Goal: Leave review/rating: Leave review/rating

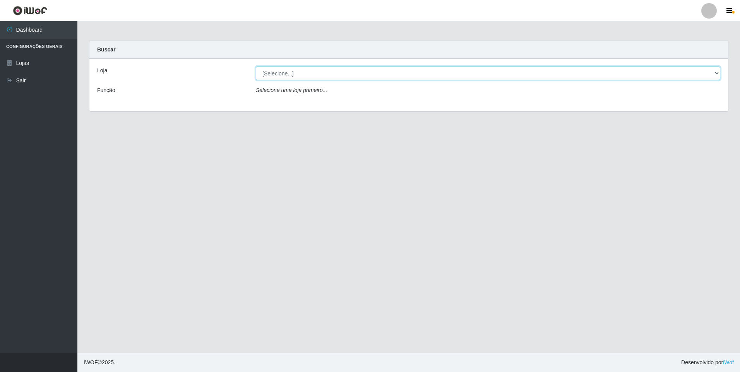
click at [300, 69] on select "[Selecione...] Atacado Vem - [STREET_ADDRESS]" at bounding box center [488, 74] width 464 height 14
select select "461"
click at [256, 67] on select "[Selecione...] Atacado Vem - [STREET_ADDRESS]" at bounding box center [488, 74] width 464 height 14
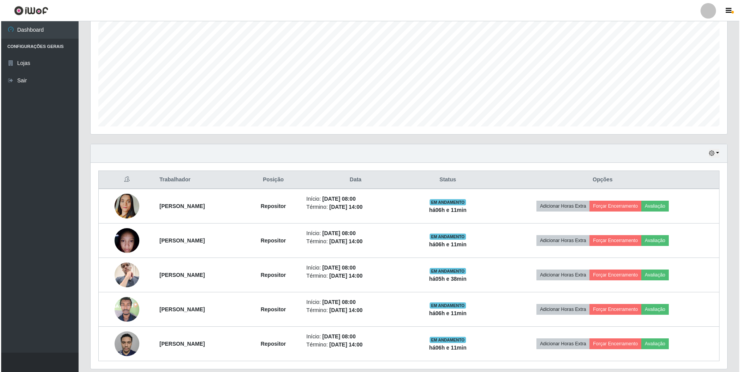
scroll to position [176, 0]
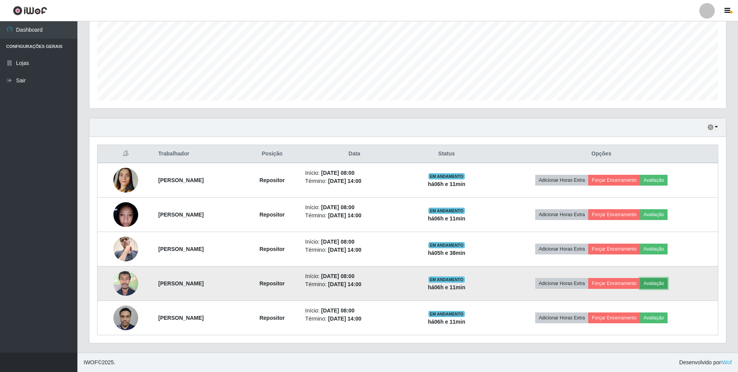
click at [663, 284] on button "Avaliação" at bounding box center [653, 283] width 27 height 11
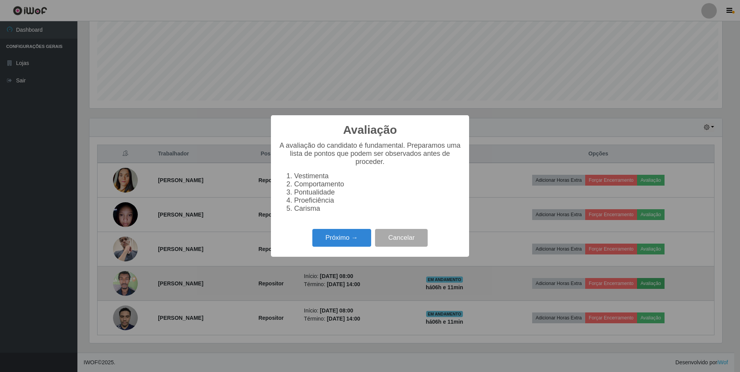
scroll to position [161, 632]
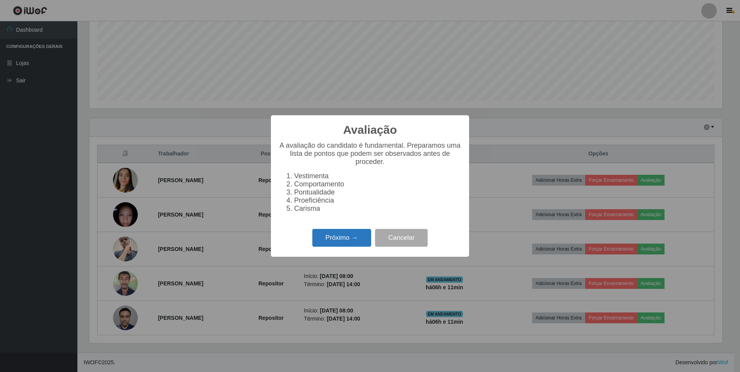
click at [337, 246] on button "Próximo →" at bounding box center [341, 238] width 59 height 18
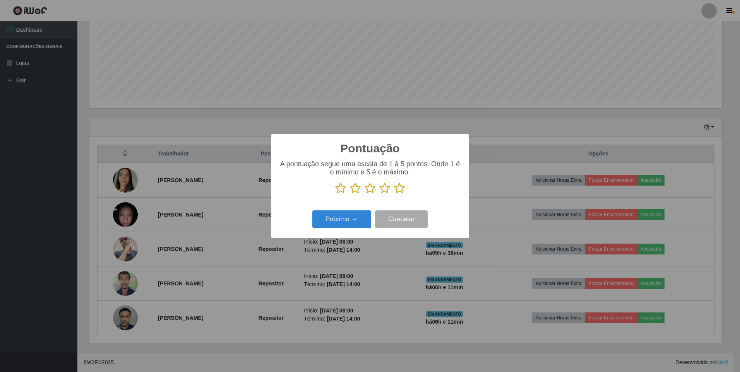
click at [399, 191] on icon at bounding box center [399, 189] width 11 height 12
click at [394, 194] on input "radio" at bounding box center [394, 194] width 0 height 0
click at [351, 219] on button "Próximo →" at bounding box center [341, 219] width 59 height 18
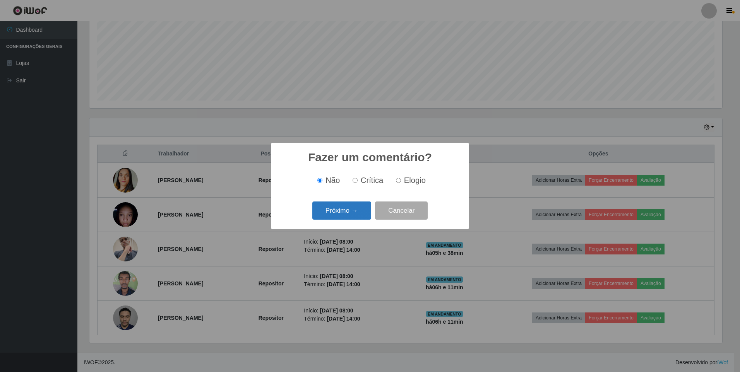
click at [335, 208] on button "Próximo →" at bounding box center [341, 211] width 59 height 18
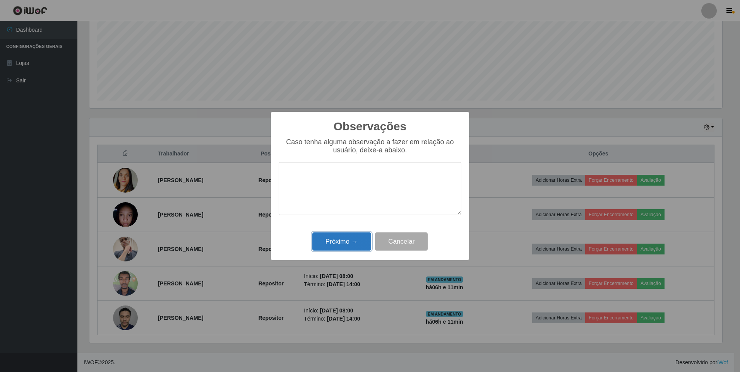
click at [329, 239] on button "Próximo →" at bounding box center [341, 241] width 59 height 18
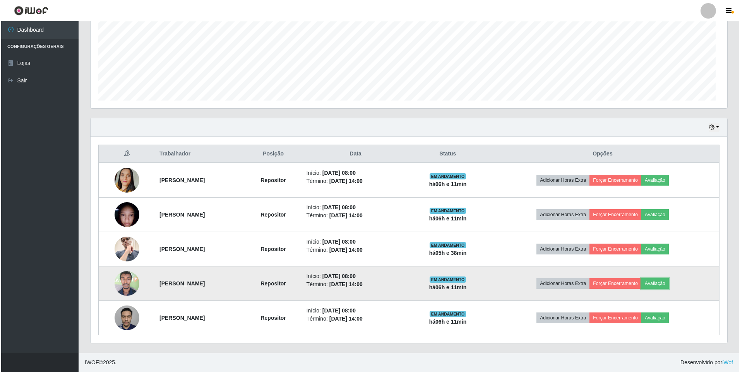
scroll to position [161, 636]
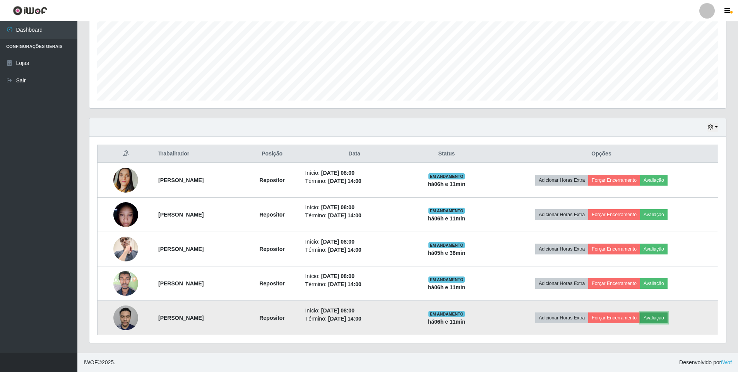
click at [665, 315] on button "Avaliação" at bounding box center [653, 318] width 27 height 11
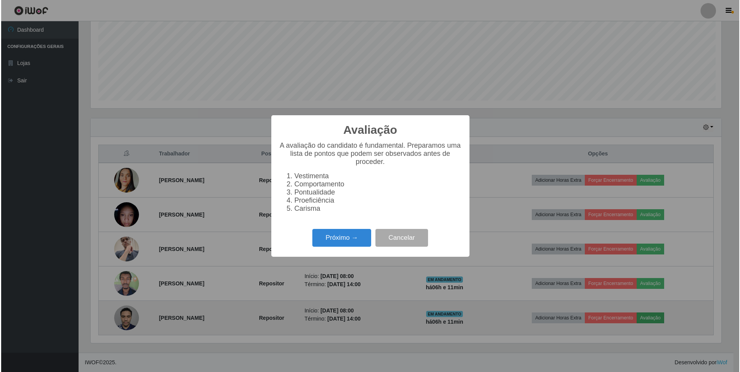
scroll to position [161, 632]
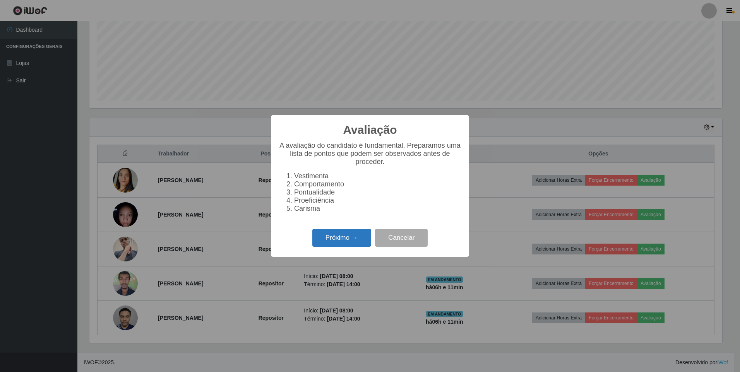
click at [366, 238] on button "Próximo →" at bounding box center [341, 238] width 59 height 18
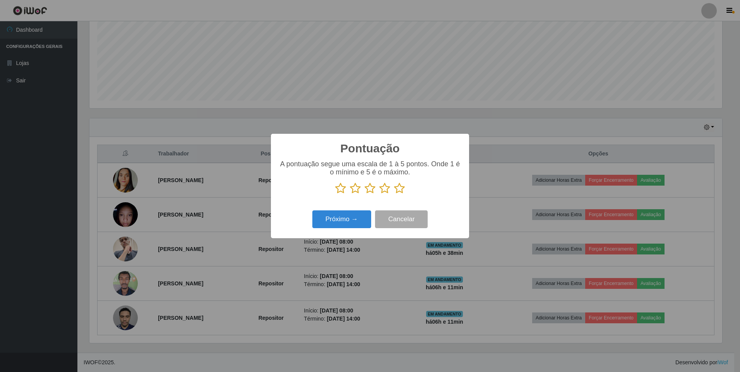
scroll to position [386659, 386187]
click at [401, 190] on icon at bounding box center [399, 189] width 11 height 12
click at [394, 194] on input "radio" at bounding box center [394, 194] width 0 height 0
click at [342, 223] on button "Próximo →" at bounding box center [341, 219] width 59 height 18
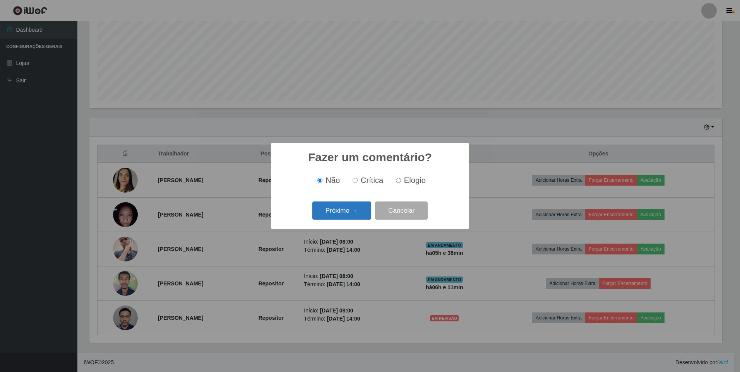
click at [353, 215] on button "Próximo →" at bounding box center [341, 211] width 59 height 18
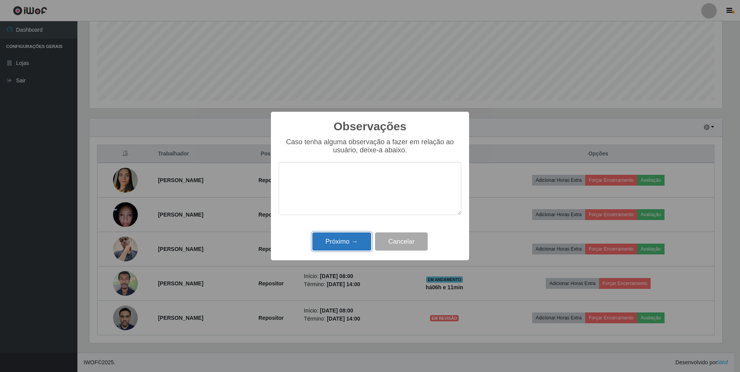
click at [335, 244] on button "Próximo →" at bounding box center [341, 241] width 59 height 18
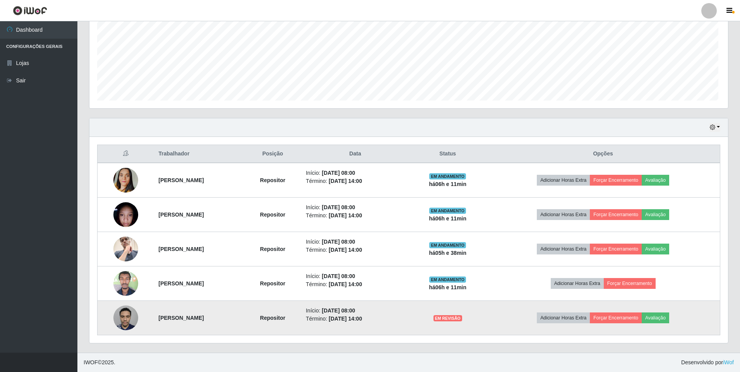
scroll to position [161, 636]
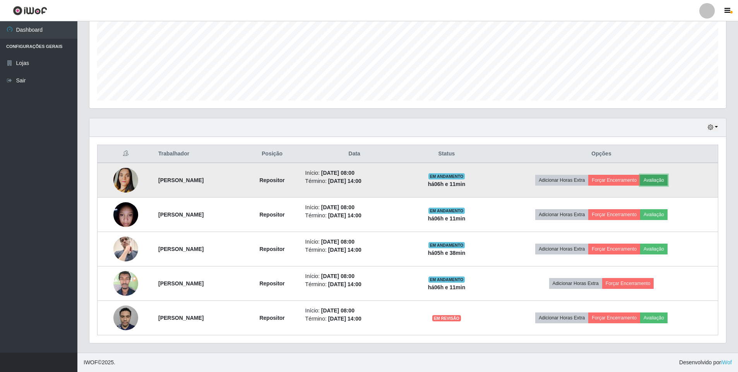
click at [658, 179] on button "Avaliação" at bounding box center [653, 180] width 27 height 11
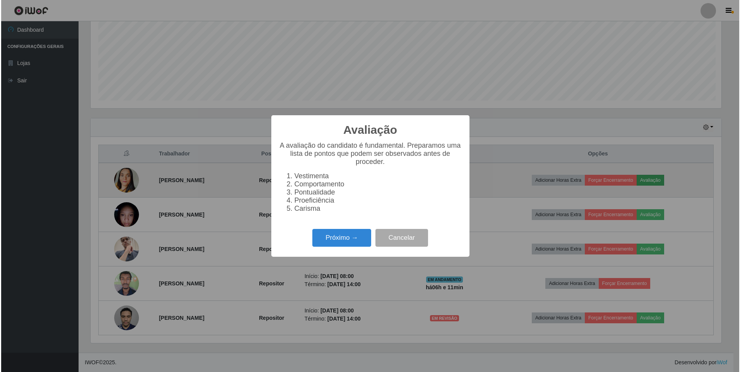
scroll to position [161, 632]
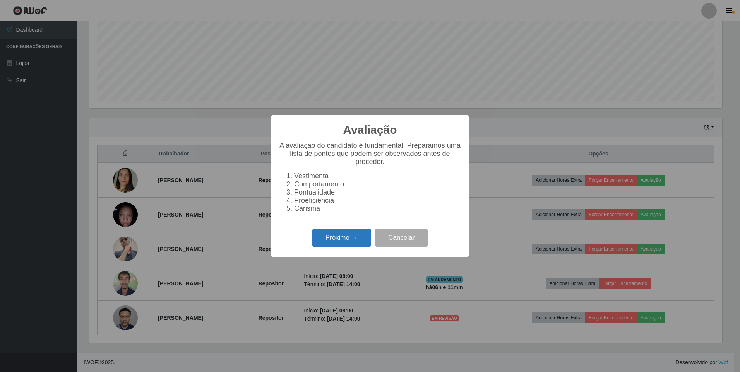
click at [355, 243] on button "Próximo →" at bounding box center [341, 238] width 59 height 18
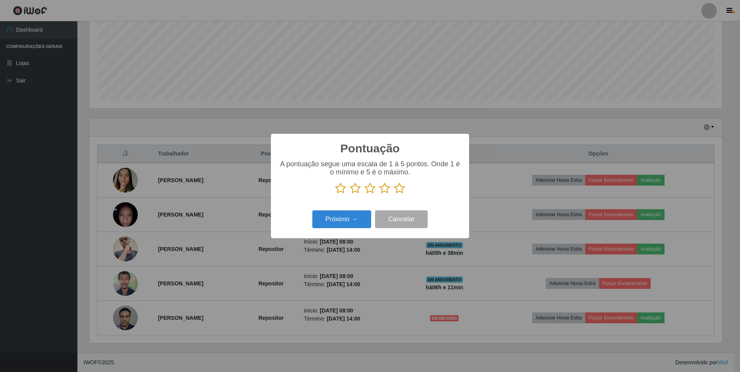
click at [400, 191] on icon at bounding box center [399, 189] width 11 height 12
click at [394, 194] on input "radio" at bounding box center [394, 194] width 0 height 0
click at [333, 221] on button "Próximo →" at bounding box center [341, 219] width 59 height 18
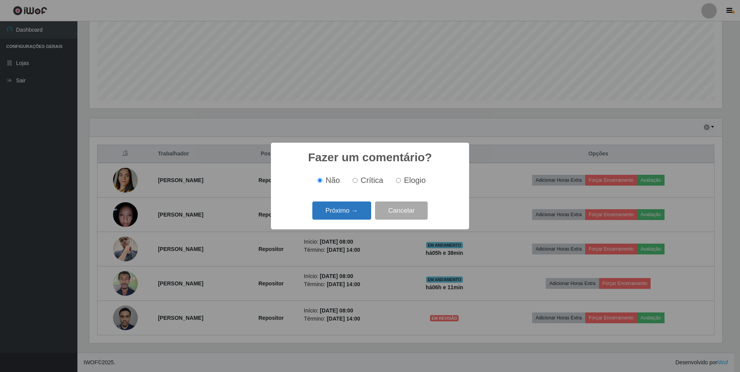
click at [338, 215] on button "Próximo →" at bounding box center [341, 211] width 59 height 18
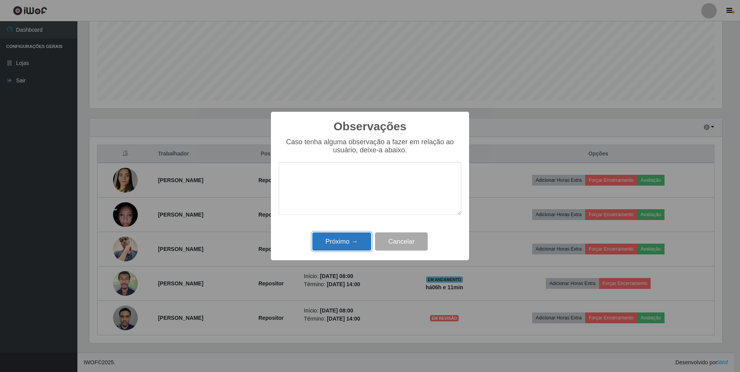
click at [345, 238] on button "Próximo →" at bounding box center [341, 241] width 59 height 18
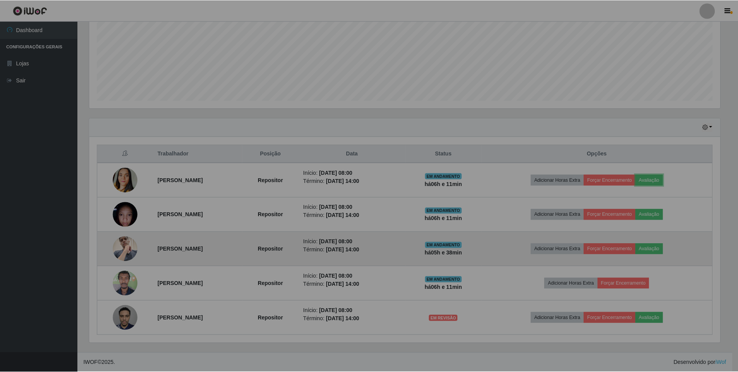
scroll to position [161, 636]
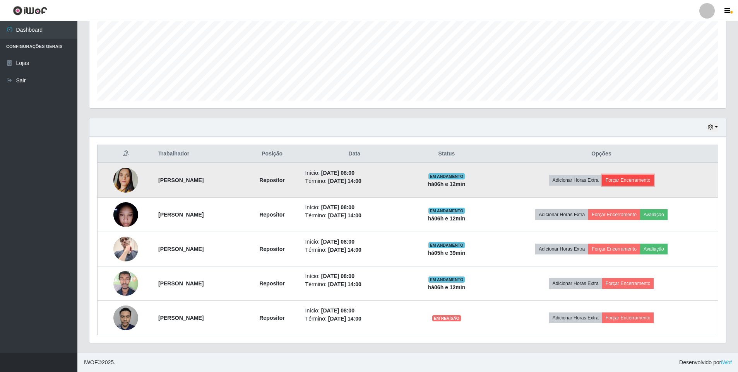
click at [640, 181] on button "Forçar Encerramento" at bounding box center [628, 180] width 52 height 11
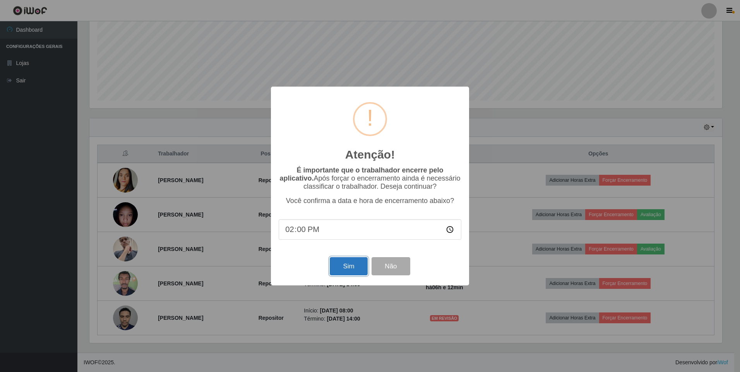
click at [339, 270] on button "Sim" at bounding box center [349, 266] width 38 height 18
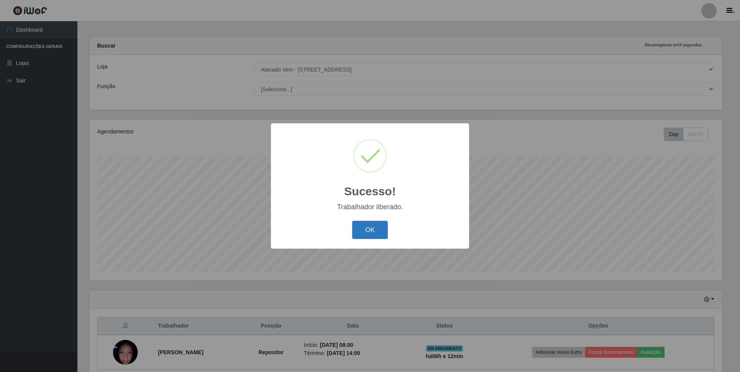
click at [362, 229] on button "OK" at bounding box center [370, 230] width 36 height 18
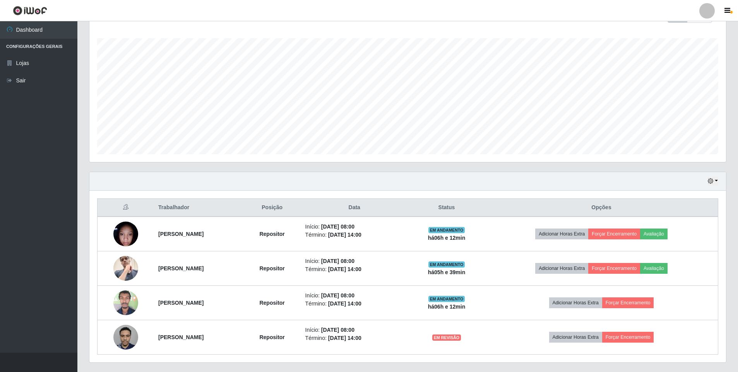
scroll to position [142, 0]
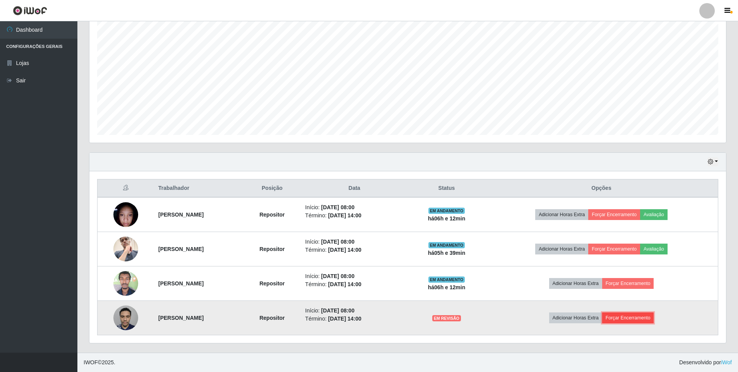
click at [622, 318] on button "Forçar Encerramento" at bounding box center [628, 318] width 52 height 11
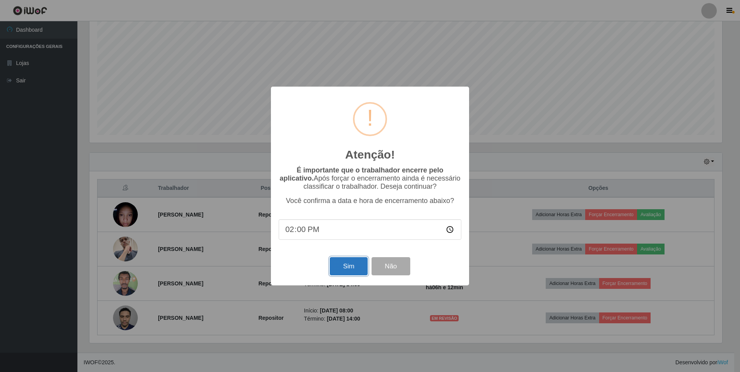
click at [344, 268] on button "Sim" at bounding box center [349, 266] width 38 height 18
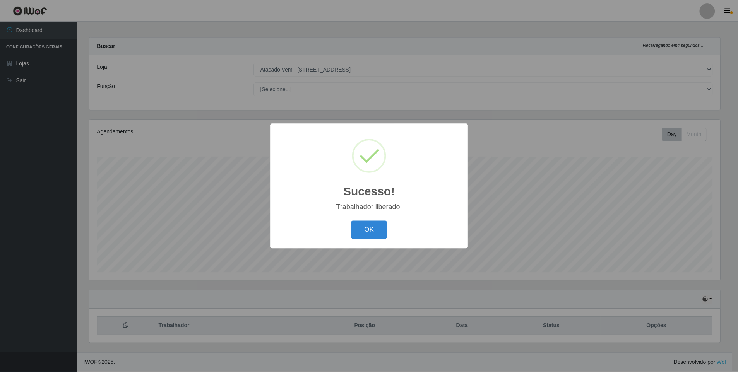
scroll to position [0, 0]
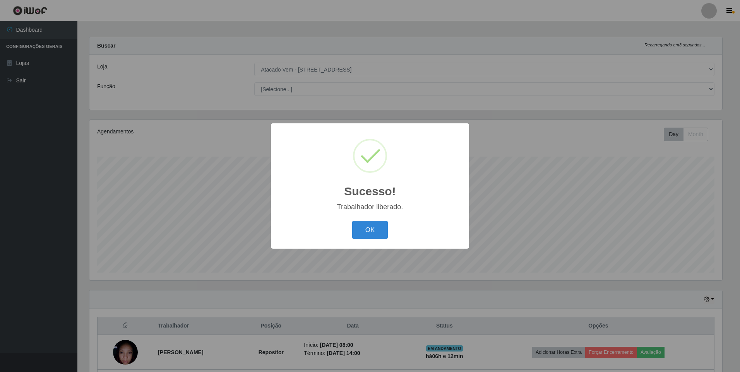
drag, startPoint x: 364, startPoint y: 234, endPoint x: 364, endPoint y: 256, distance: 22.0
click at [361, 234] on button "OK" at bounding box center [370, 230] width 36 height 18
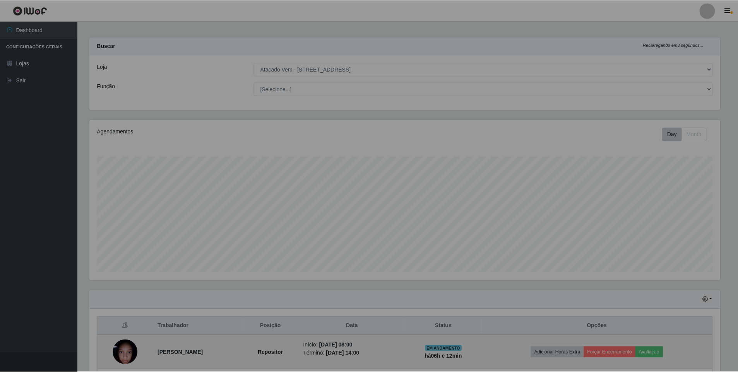
scroll to position [386659, 386183]
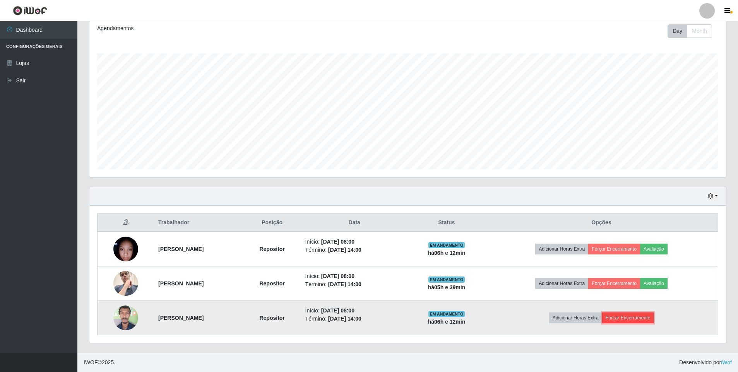
click at [627, 313] on button "Forçar Encerramento" at bounding box center [628, 318] width 52 height 11
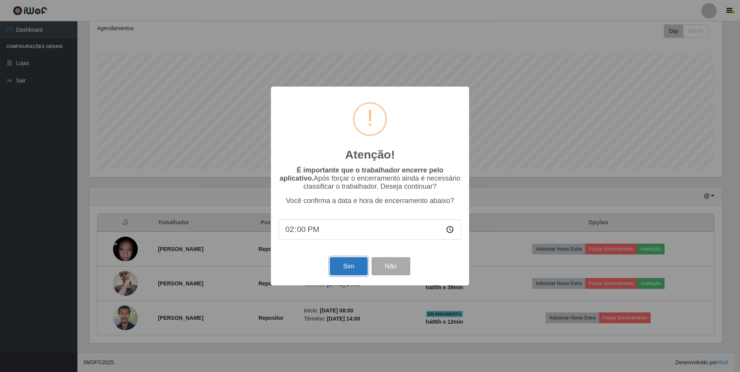
click at [350, 269] on button "Sim" at bounding box center [349, 266] width 38 height 18
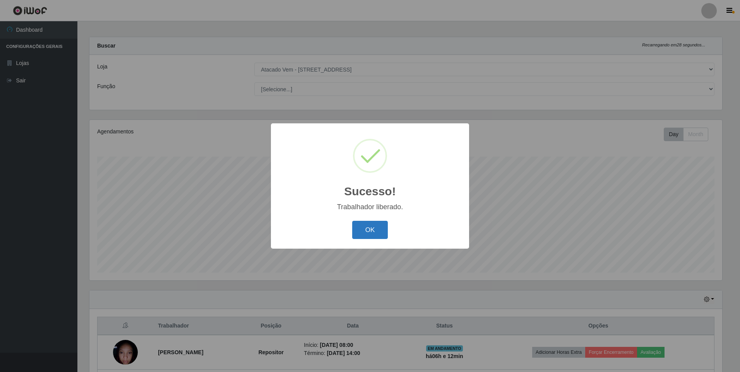
click at [361, 226] on button "OK" at bounding box center [370, 230] width 36 height 18
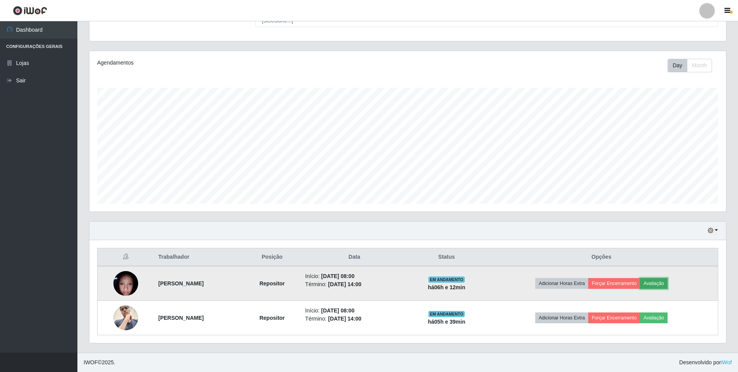
click at [660, 282] on button "Avaliação" at bounding box center [653, 283] width 27 height 11
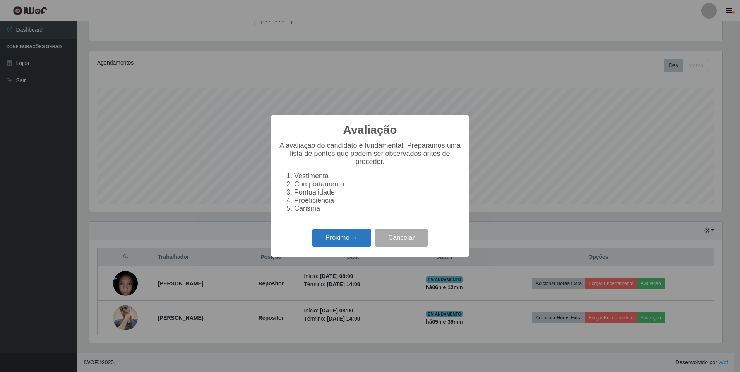
click at [345, 241] on button "Próximo →" at bounding box center [341, 238] width 59 height 18
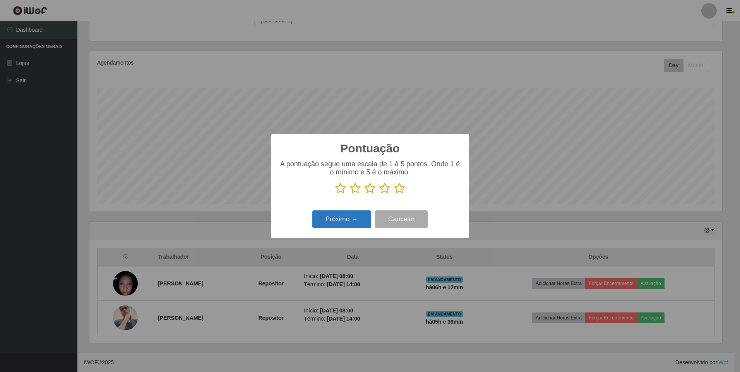
click at [339, 222] on button "Próximo →" at bounding box center [341, 219] width 59 height 18
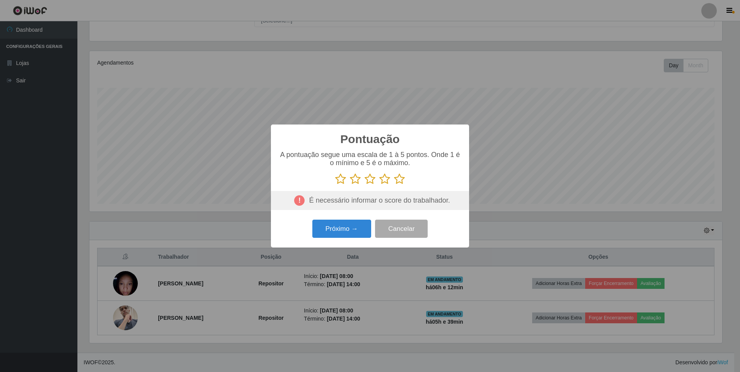
click at [400, 180] on icon at bounding box center [399, 179] width 11 height 12
click at [394, 185] on input "radio" at bounding box center [394, 185] width 0 height 0
click at [335, 231] on button "Próximo →" at bounding box center [341, 229] width 59 height 18
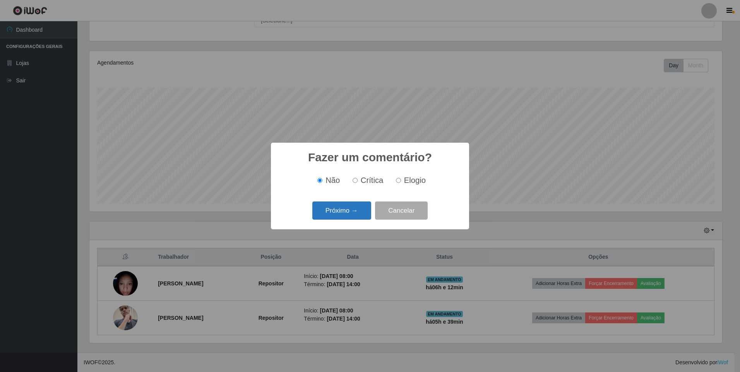
click at [331, 211] on button "Próximo →" at bounding box center [341, 211] width 59 height 18
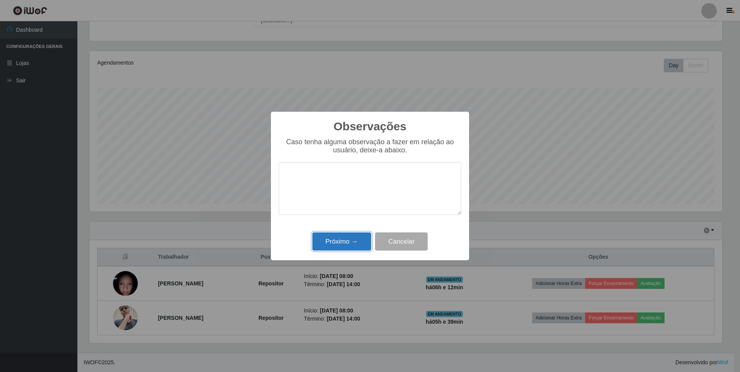
click at [338, 241] on button "Próximo →" at bounding box center [341, 241] width 59 height 18
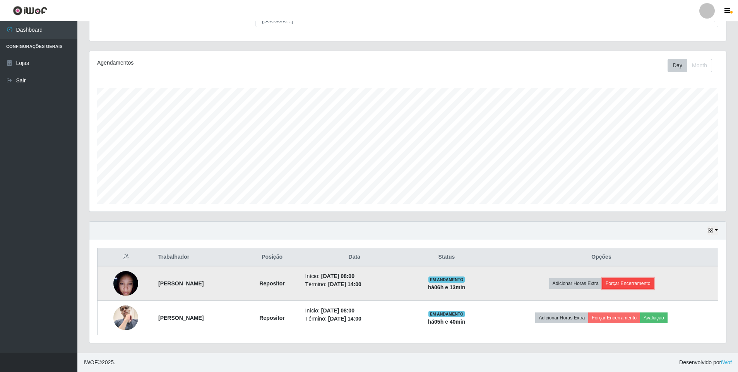
click at [632, 284] on button "Forçar Encerramento" at bounding box center [628, 283] width 52 height 11
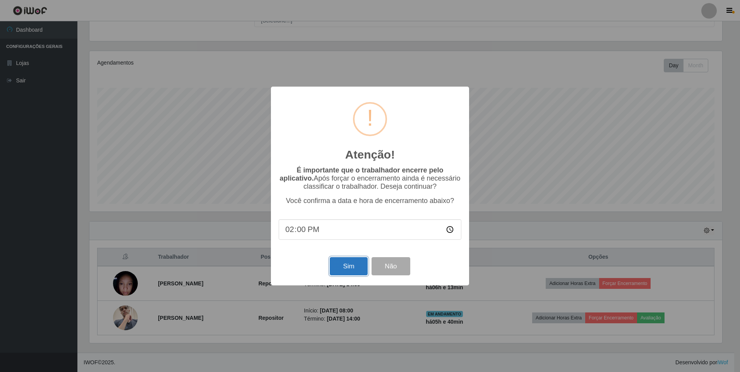
click at [348, 265] on button "Sim" at bounding box center [349, 266] width 38 height 18
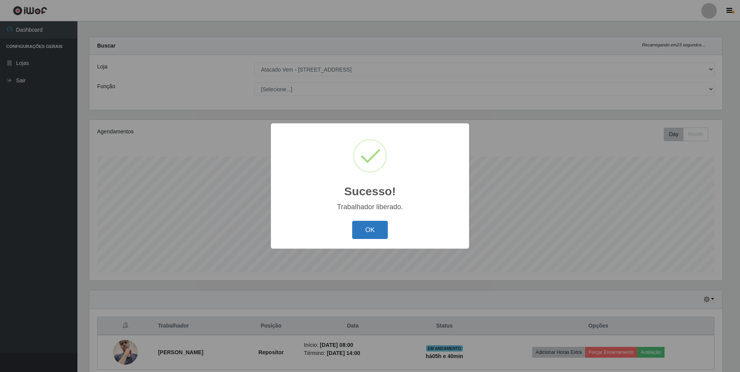
click at [365, 226] on button "OK" at bounding box center [370, 230] width 36 height 18
